Goal: Task Accomplishment & Management: Manage account settings

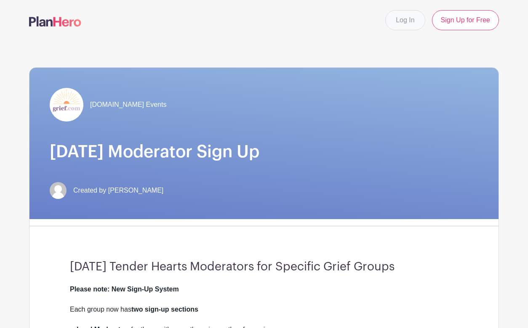
click at [411, 20] on link "Log In" at bounding box center [405, 20] width 40 height 20
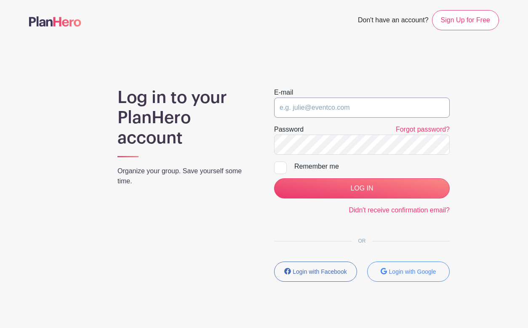
type input "[EMAIL_ADDRESS][DOMAIN_NAME]"
click at [362, 189] on input "LOG IN" at bounding box center [362, 189] width 176 height 20
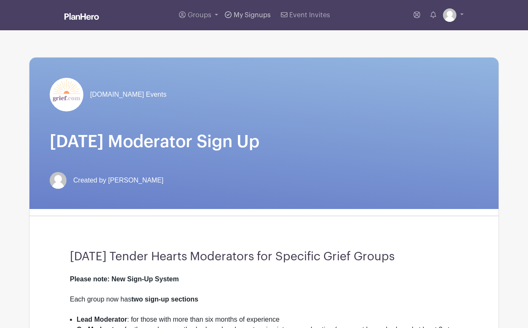
click at [250, 16] on span "My Signups" at bounding box center [252, 15] width 37 height 7
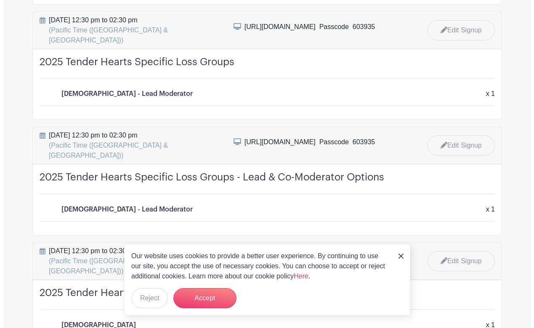
scroll to position [390, 0]
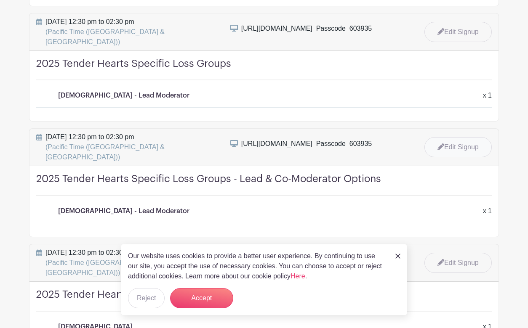
click at [465, 137] on link "Edit Signup" at bounding box center [457, 147] width 67 height 20
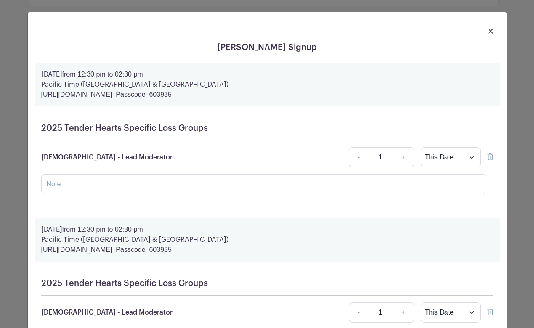
click at [488, 158] on icon at bounding box center [491, 157] width 6 height 7
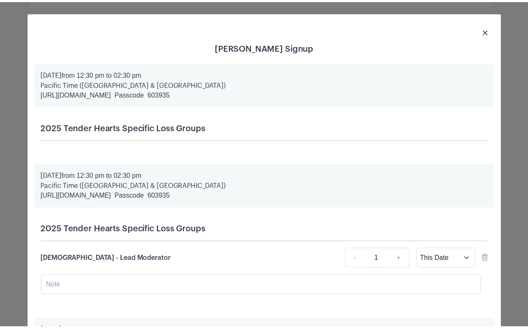
scroll to position [0, 0]
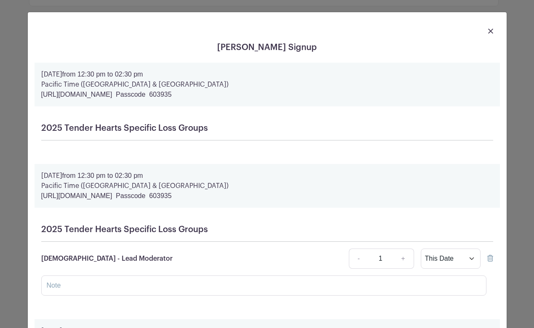
click at [488, 32] on img at bounding box center [490, 31] width 5 height 5
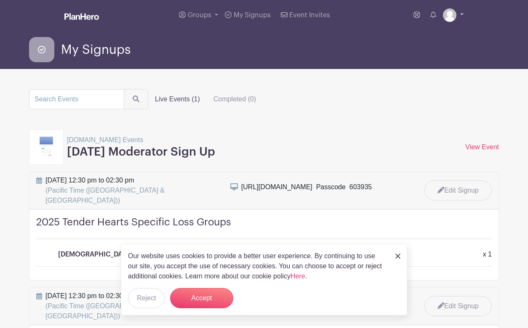
click at [459, 15] on link at bounding box center [453, 14] width 21 height 13
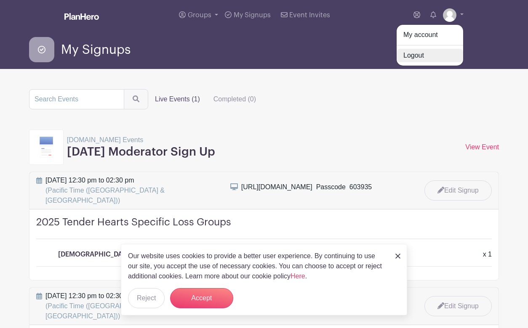
click at [424, 54] on link "Logout" at bounding box center [430, 55] width 67 height 13
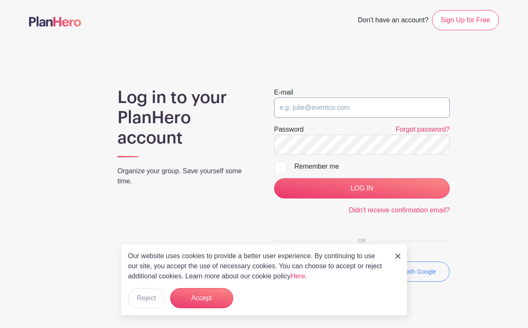
type input "[EMAIL_ADDRESS][DOMAIN_NAME]"
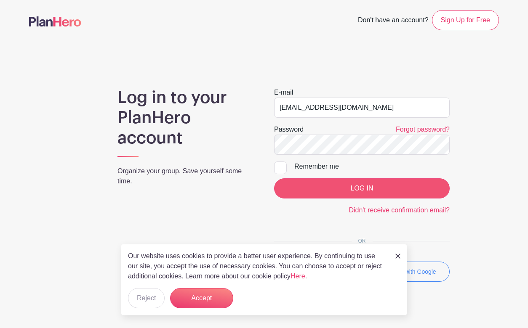
click at [339, 188] on input "LOG IN" at bounding box center [362, 189] width 176 height 20
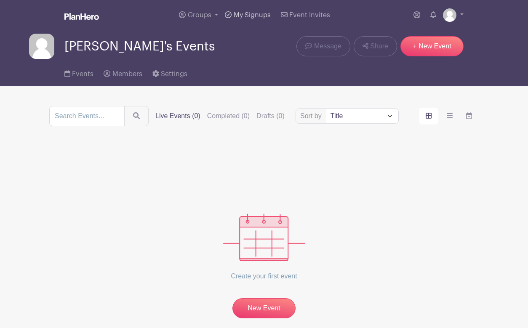
click at [247, 17] on span "My Signups" at bounding box center [252, 15] width 37 height 7
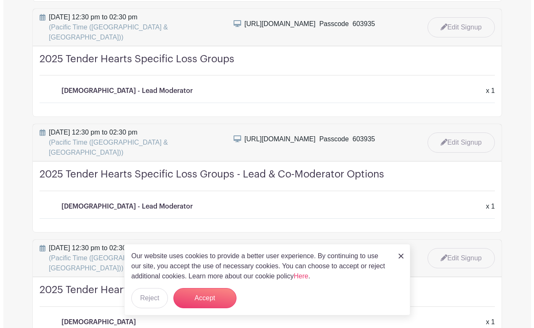
scroll to position [396, 0]
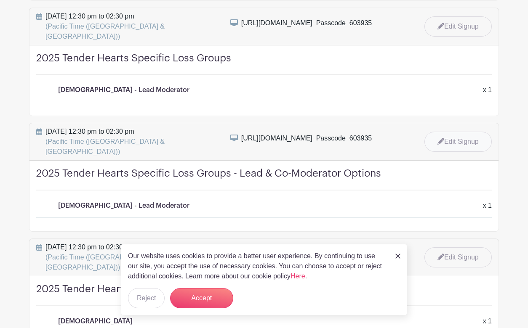
click at [458, 132] on link "Edit Signup" at bounding box center [457, 142] width 67 height 20
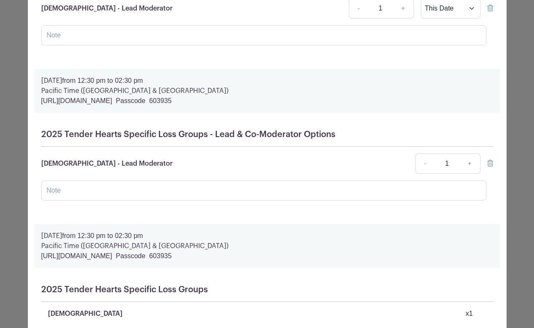
scroll to position [466, 0]
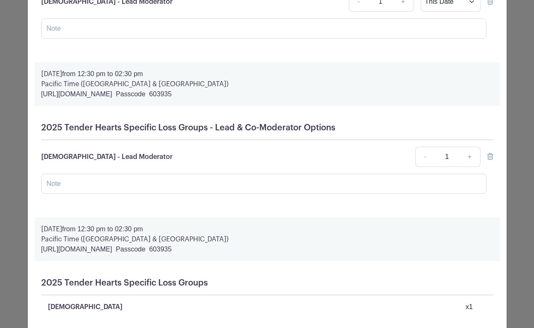
click at [488, 160] on icon at bounding box center [491, 156] width 6 height 7
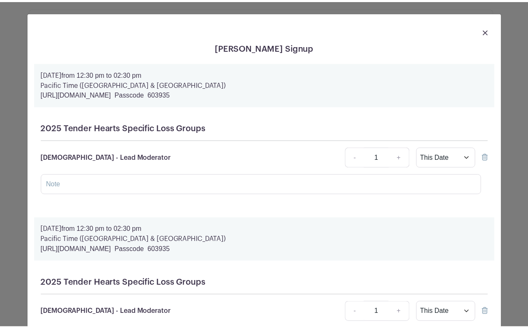
scroll to position [0, 0]
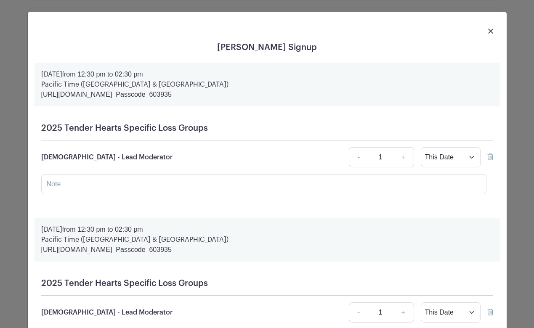
click at [488, 31] on img at bounding box center [490, 31] width 5 height 5
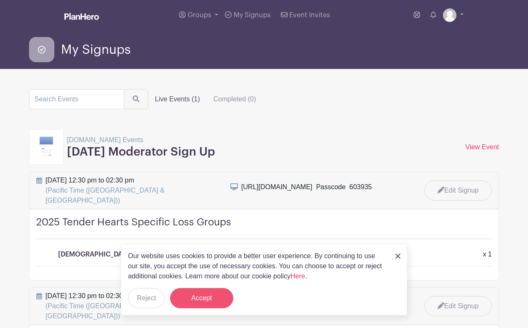
click at [195, 300] on button "Accept" at bounding box center [201, 298] width 63 height 20
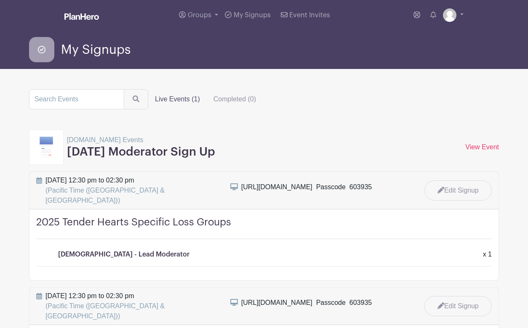
click at [59, 144] on div at bounding box center [46, 147] width 35 height 35
click at [50, 146] on img at bounding box center [46, 147] width 13 height 21
click at [96, 100] on input "search" at bounding box center [76, 99] width 95 height 20
click at [165, 101] on label "Live Events (1)" at bounding box center [177, 99] width 59 height 17
click at [0, 0] on input "Live Events (1)" at bounding box center [0, 0] width 0 height 0
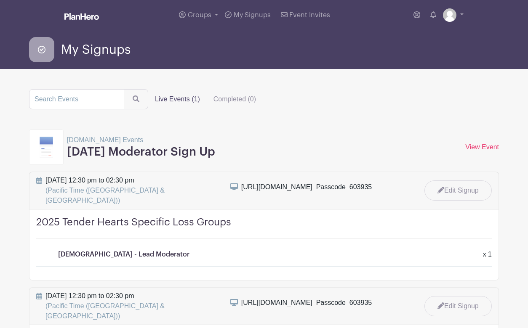
click at [165, 102] on label "Live Events (1)" at bounding box center [177, 99] width 59 height 17
click at [0, 0] on input "Live Events (1)" at bounding box center [0, 0] width 0 height 0
click at [169, 100] on label "Live Events (1)" at bounding box center [177, 99] width 59 height 17
click at [0, 0] on input "Live Events (1)" at bounding box center [0, 0] width 0 height 0
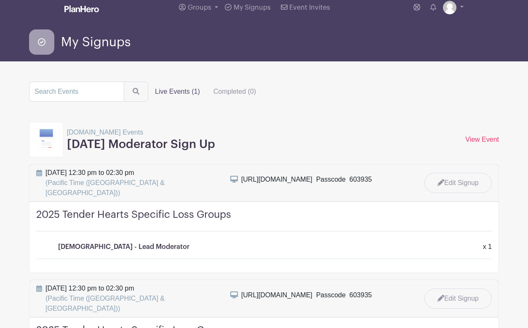
scroll to position [12, 0]
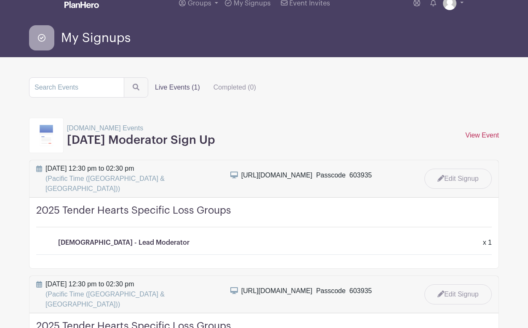
click at [483, 138] on link "View Event" at bounding box center [482, 135] width 34 height 7
click at [480, 136] on link "View Event" at bounding box center [482, 135] width 34 height 7
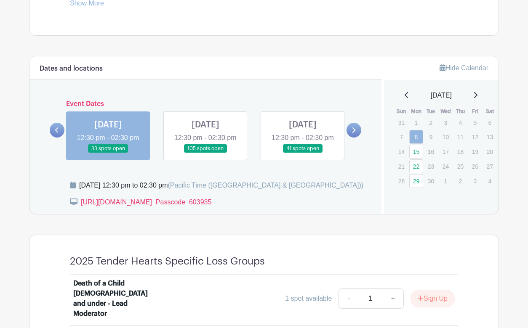
scroll to position [411, 0]
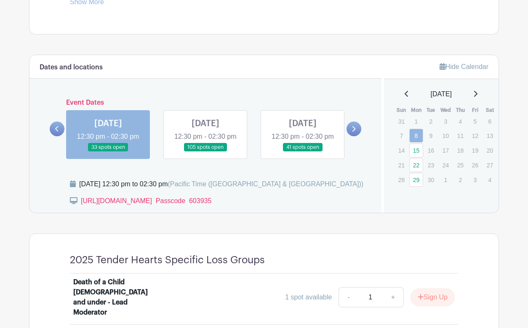
click at [303, 152] on link at bounding box center [303, 152] width 0 height 0
click at [416, 165] on link "22" at bounding box center [416, 165] width 14 height 14
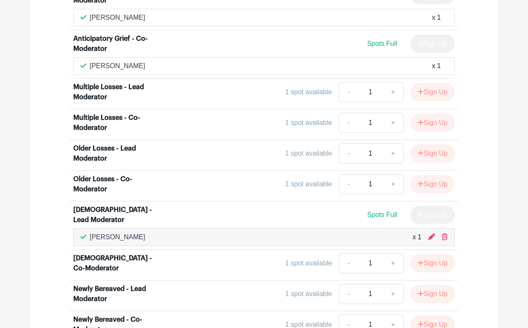
scroll to position [2238, 0]
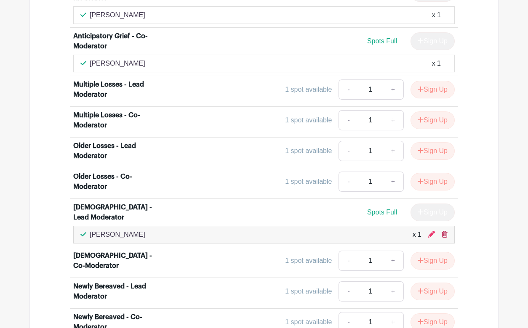
click at [443, 231] on icon at bounding box center [445, 234] width 6 height 7
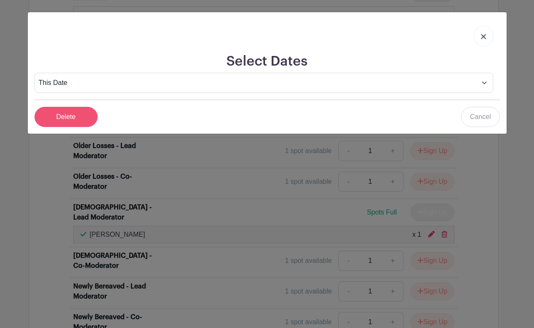
click at [85, 114] on input "Delete" at bounding box center [66, 117] width 63 height 20
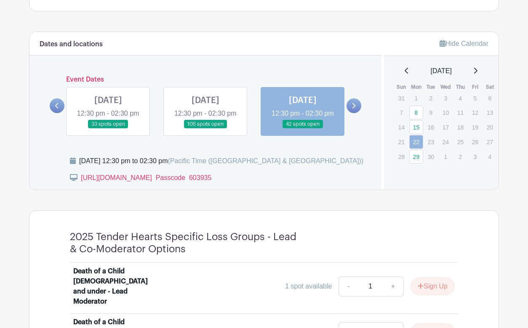
scroll to position [432, 0]
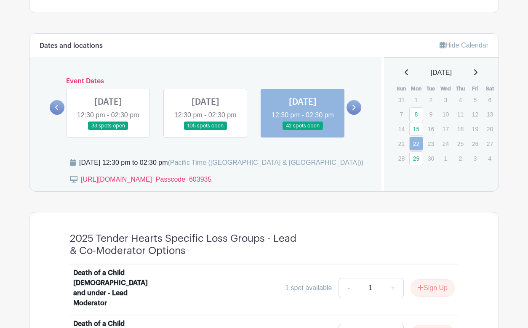
click at [357, 114] on link at bounding box center [354, 107] width 15 height 15
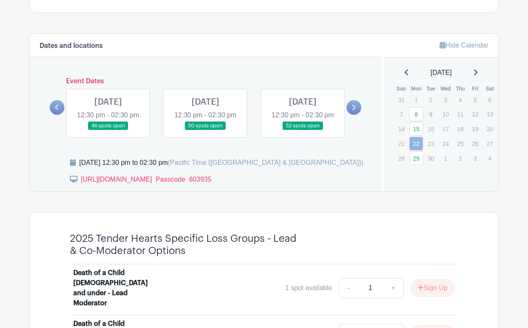
click at [205, 131] on link at bounding box center [205, 131] width 0 height 0
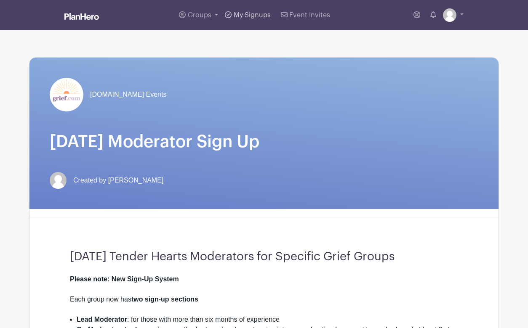
click at [251, 15] on span "My Signups" at bounding box center [252, 15] width 37 height 7
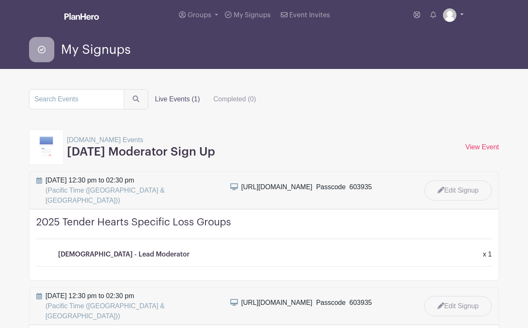
click at [448, 14] on img at bounding box center [449, 14] width 13 height 13
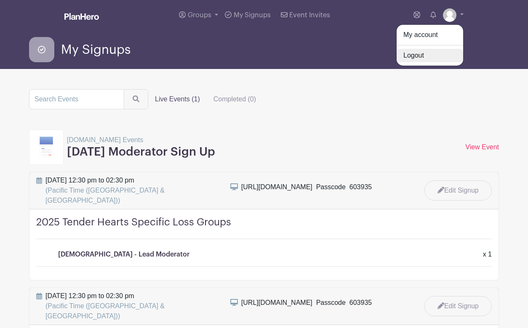
click at [419, 59] on link "Logout" at bounding box center [430, 55] width 67 height 13
